Goal: Transaction & Acquisition: Obtain resource

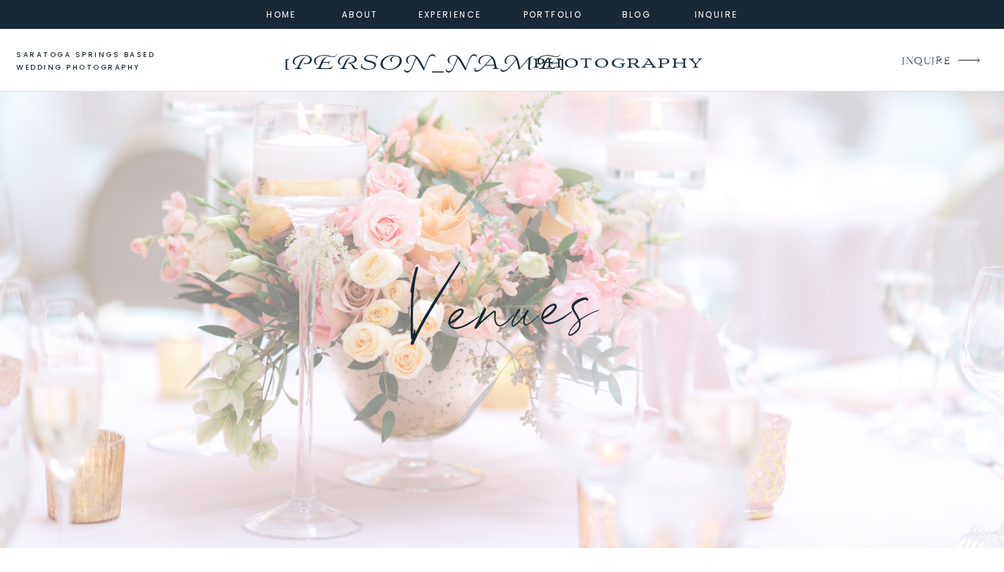
click at [953, 68] on icon "arrow" at bounding box center [968, 60] width 39 height 42
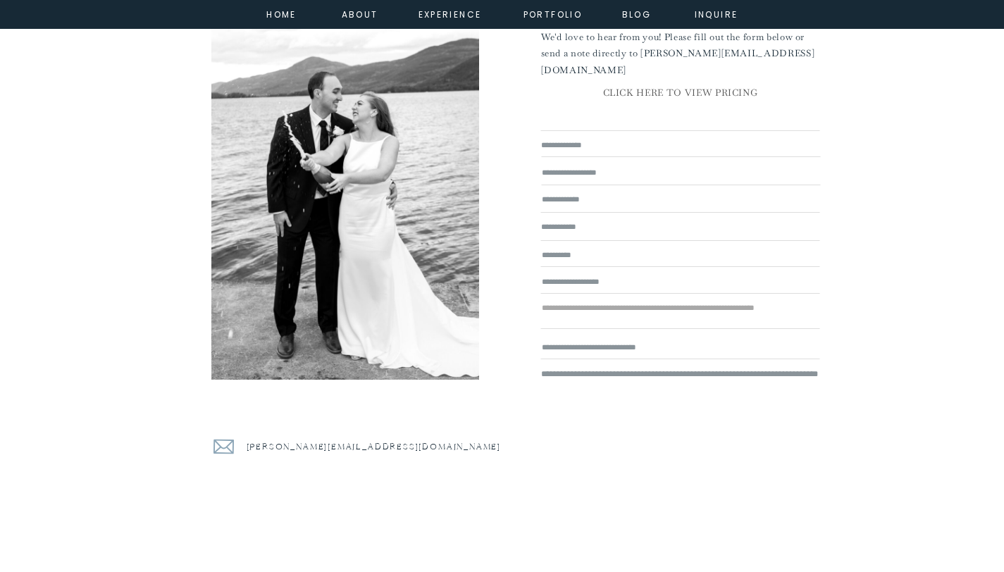
scroll to position [185, 0]
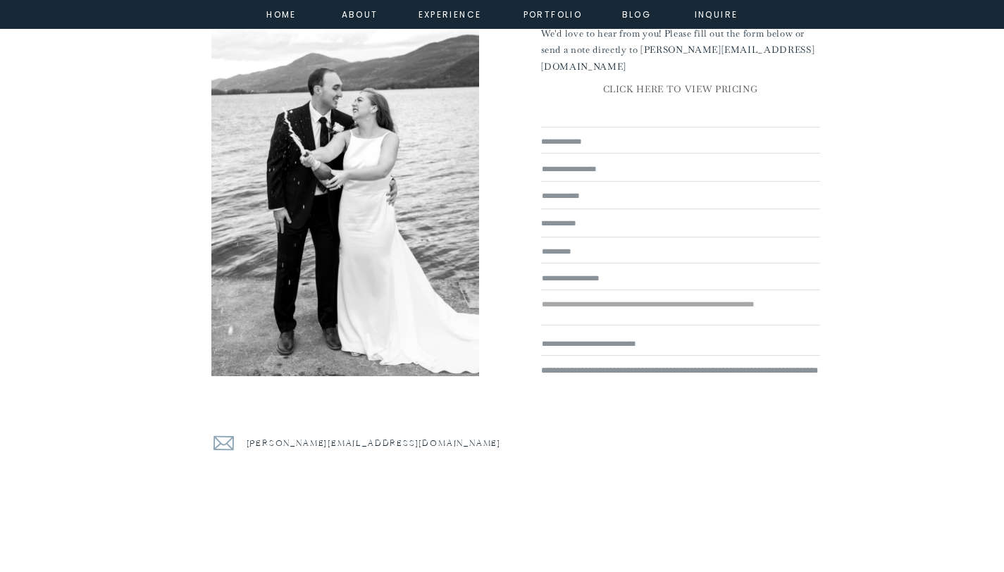
click at [540, 17] on nav "portfolio" at bounding box center [553, 13] width 61 height 13
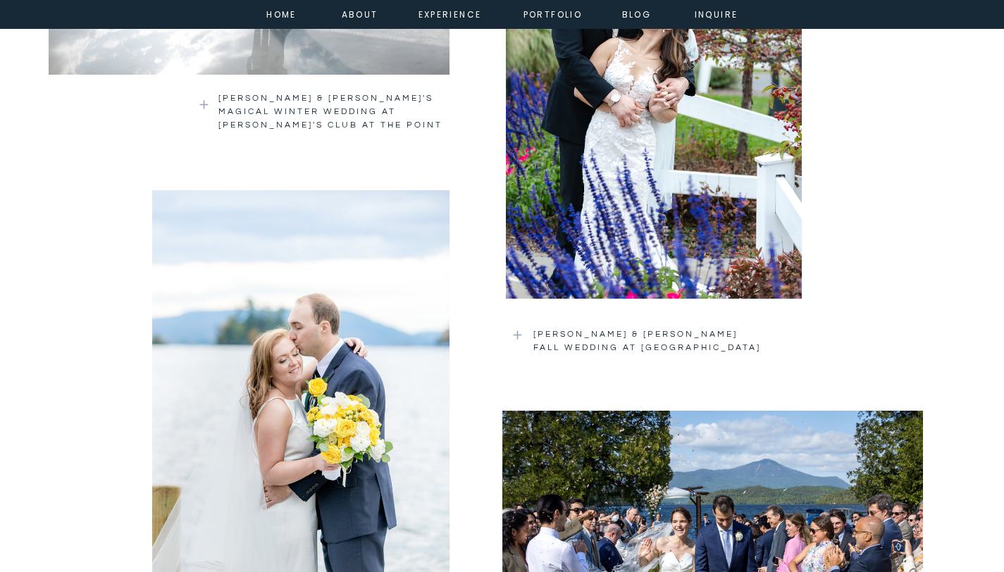
scroll to position [1939, 0]
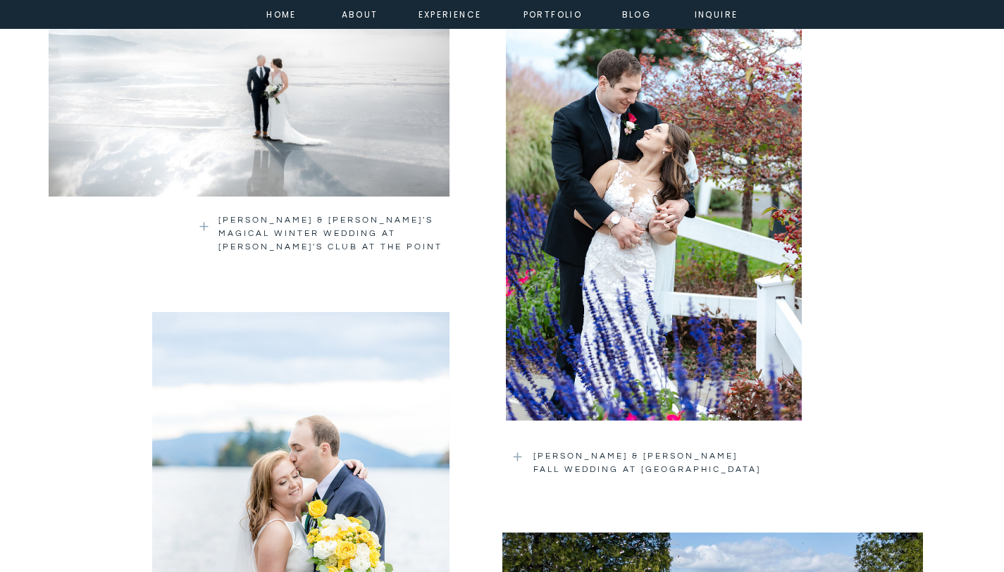
click at [404, 158] on div at bounding box center [249, 65] width 401 height 261
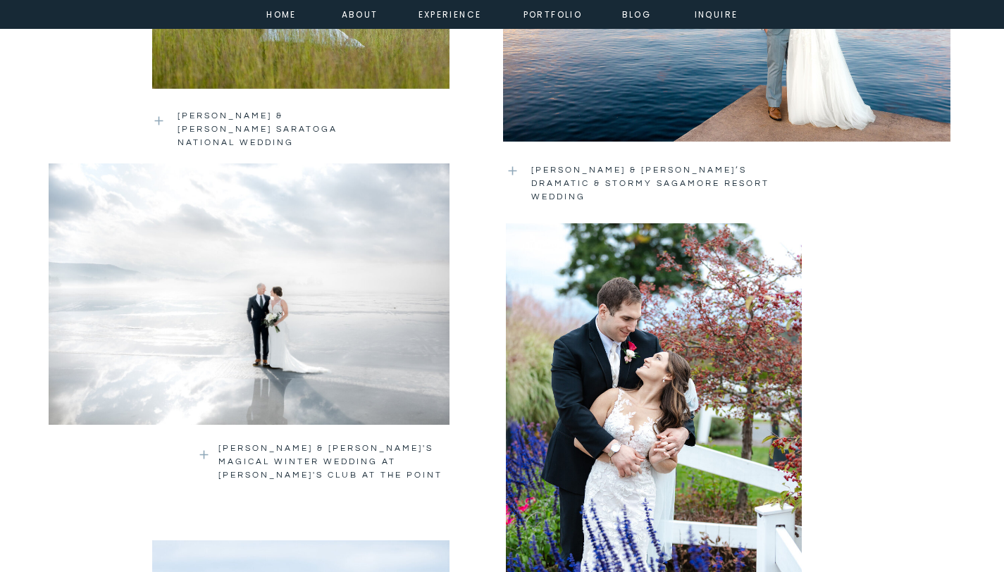
scroll to position [1560, 0]
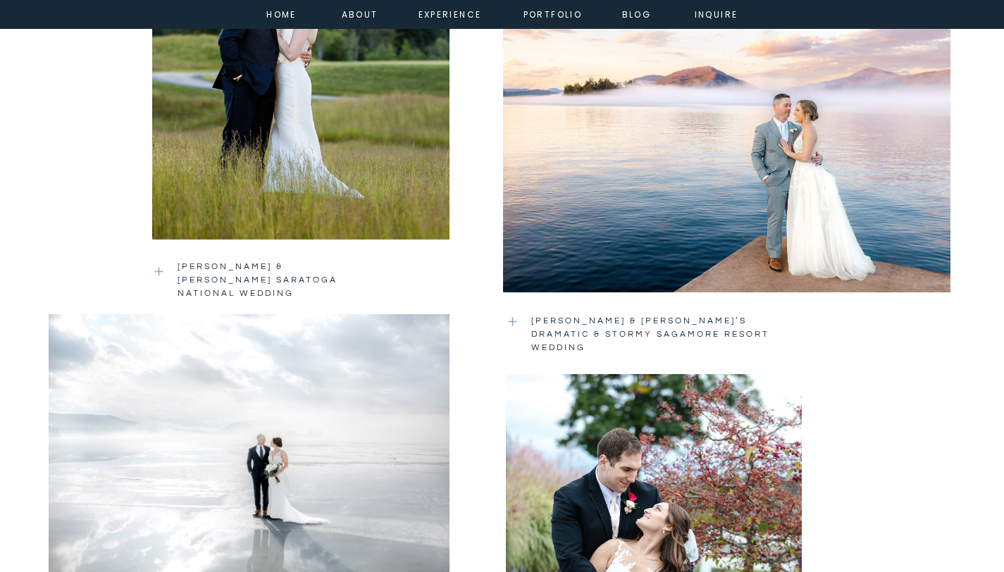
click at [391, 168] on div at bounding box center [300, 42] width 297 height 397
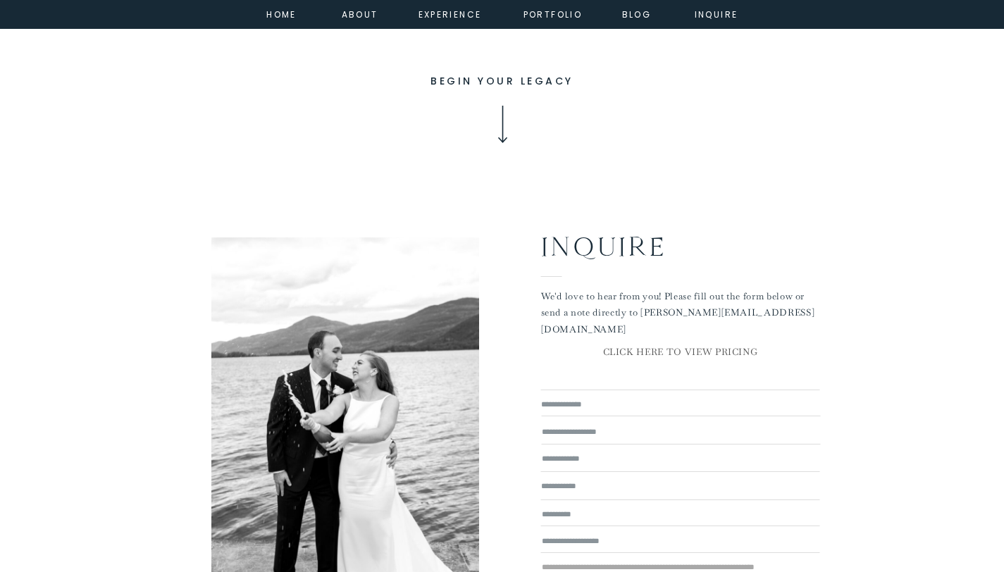
scroll to position [8723, 0]
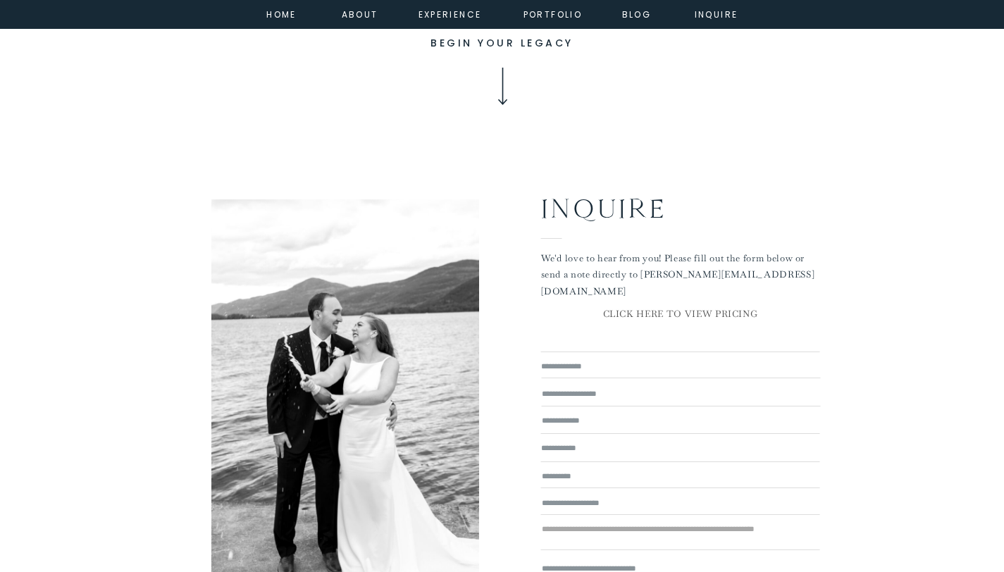
click at [638, 369] on textarea at bounding box center [680, 366] width 279 height 15
click at [657, 313] on p "CLICK HERE TO VIEW PRICING" at bounding box center [680, 315] width 279 height 19
